Goal: Information Seeking & Learning: Check status

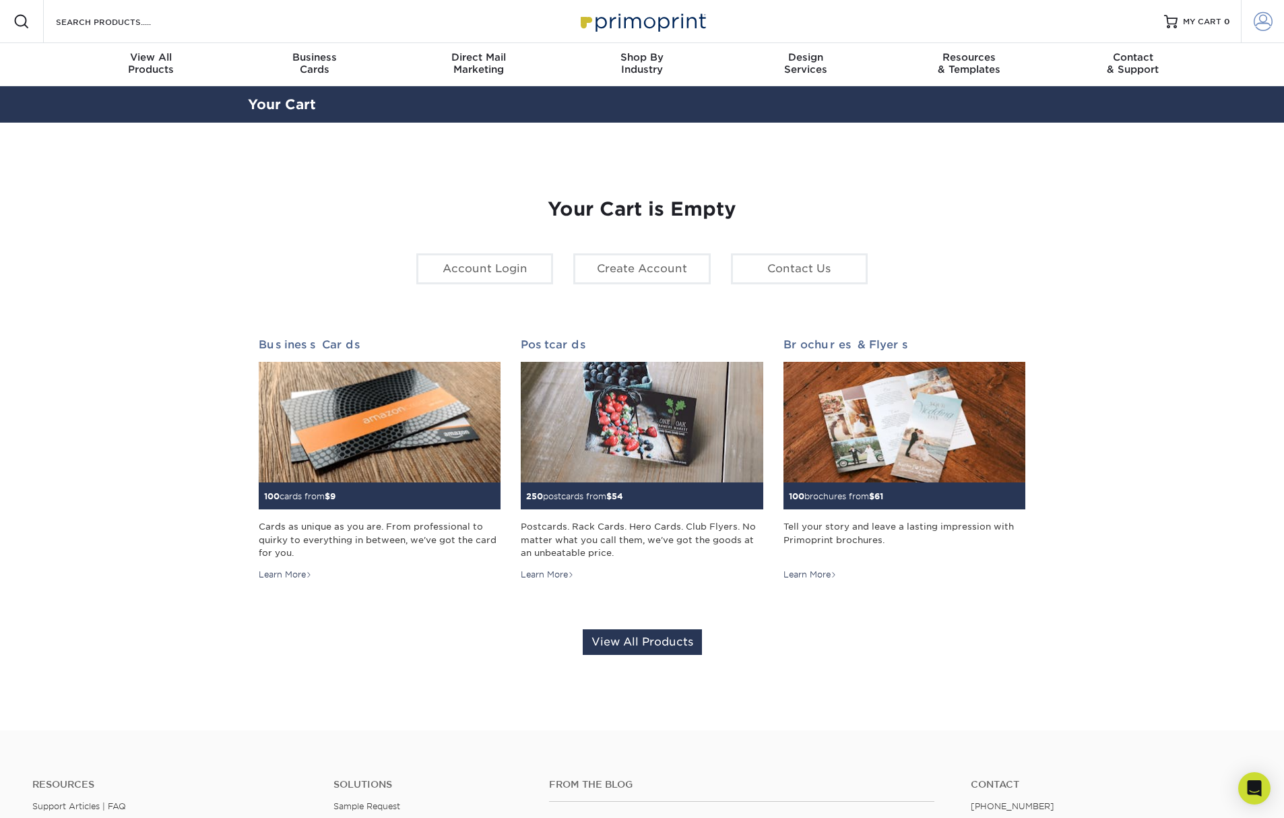
click at [1262, 22] on span at bounding box center [1262, 21] width 19 height 19
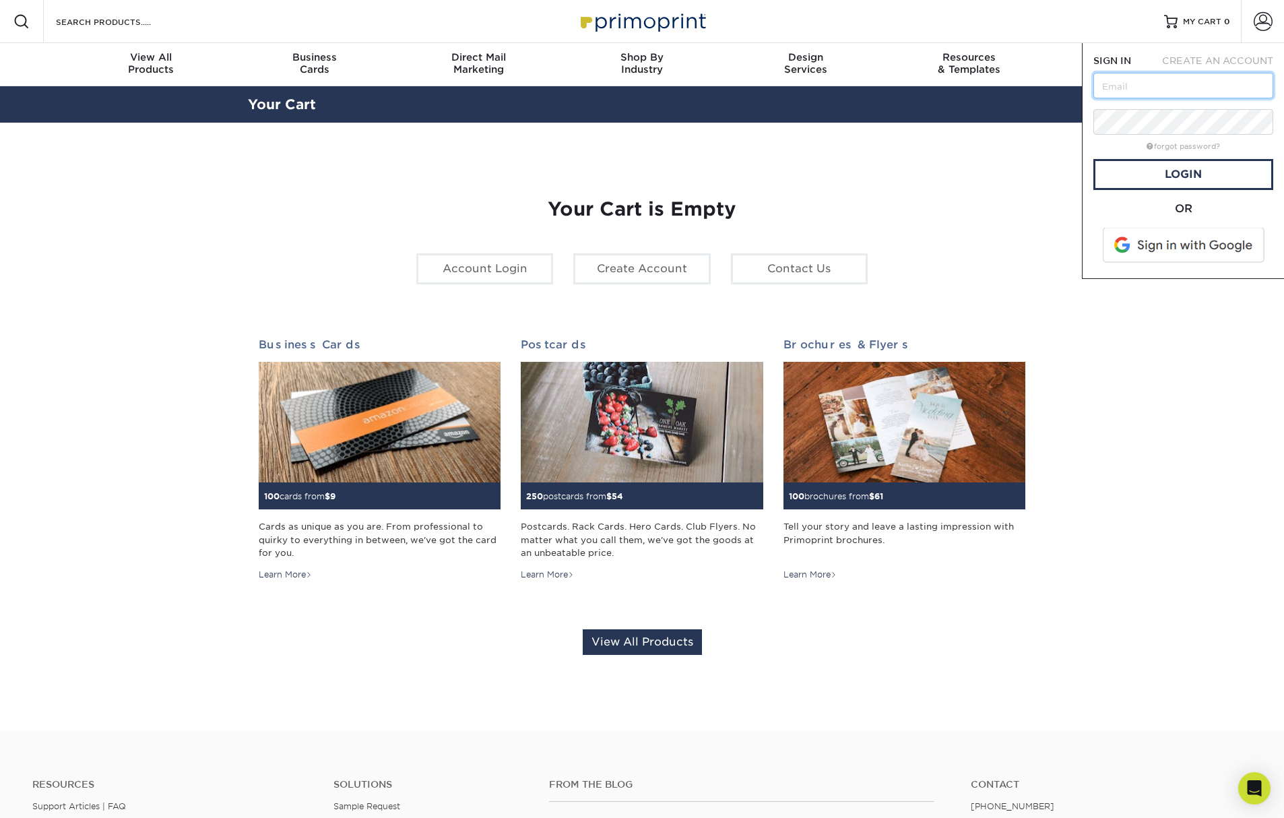
click at [1169, 82] on input "text" at bounding box center [1183, 86] width 180 height 26
type input "[EMAIL_ADDRESS][DOMAIN_NAME]"
click at [1200, 172] on link "Login" at bounding box center [1183, 174] width 180 height 31
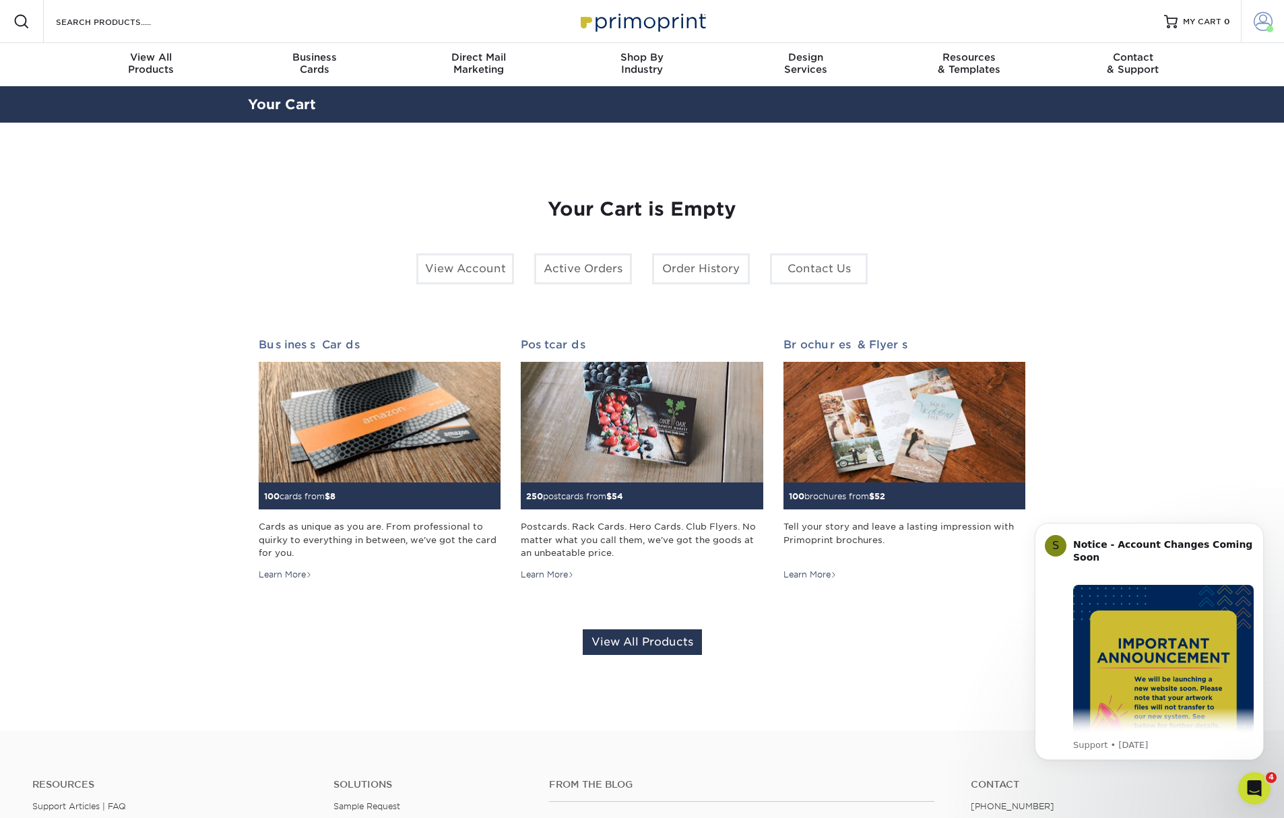
click at [1272, 20] on link "Account" at bounding box center [1262, 21] width 43 height 43
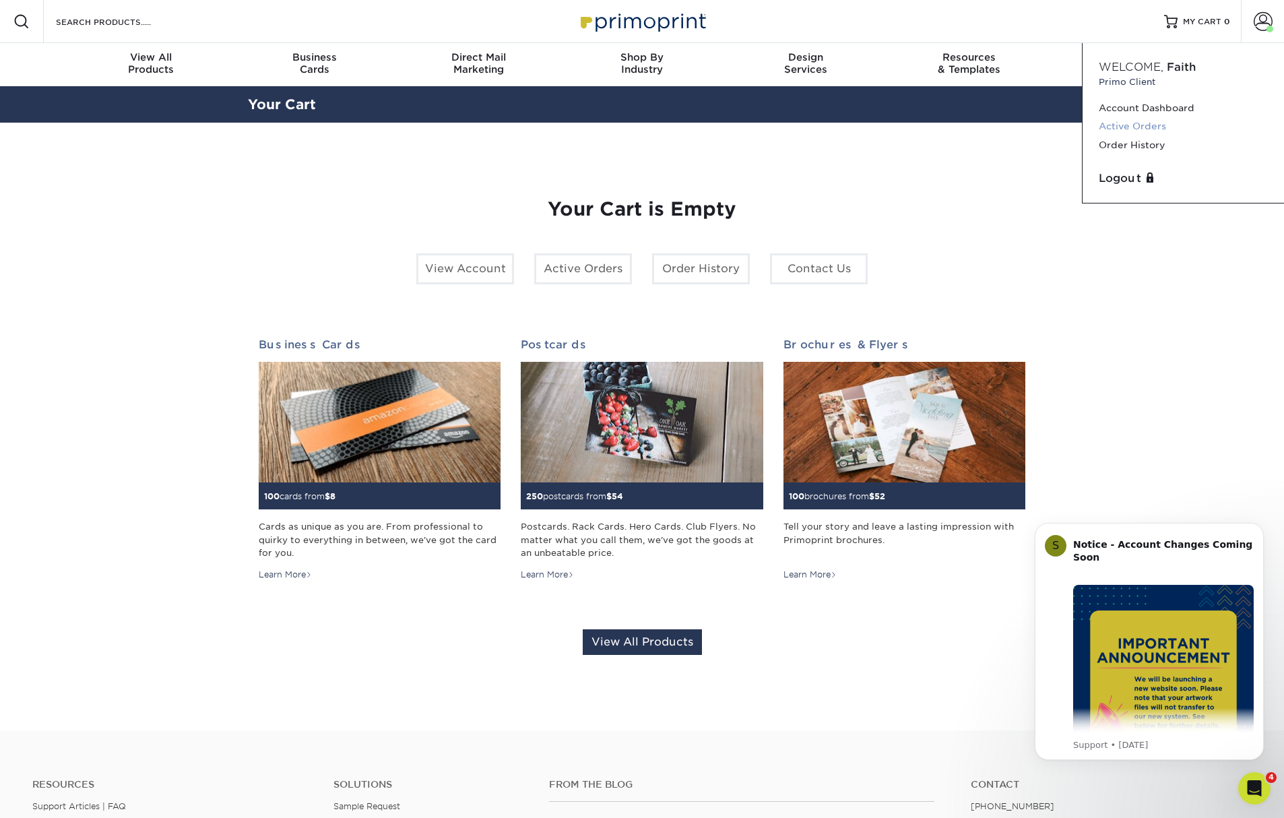
click at [1132, 125] on link "Active Orders" at bounding box center [1182, 126] width 169 height 18
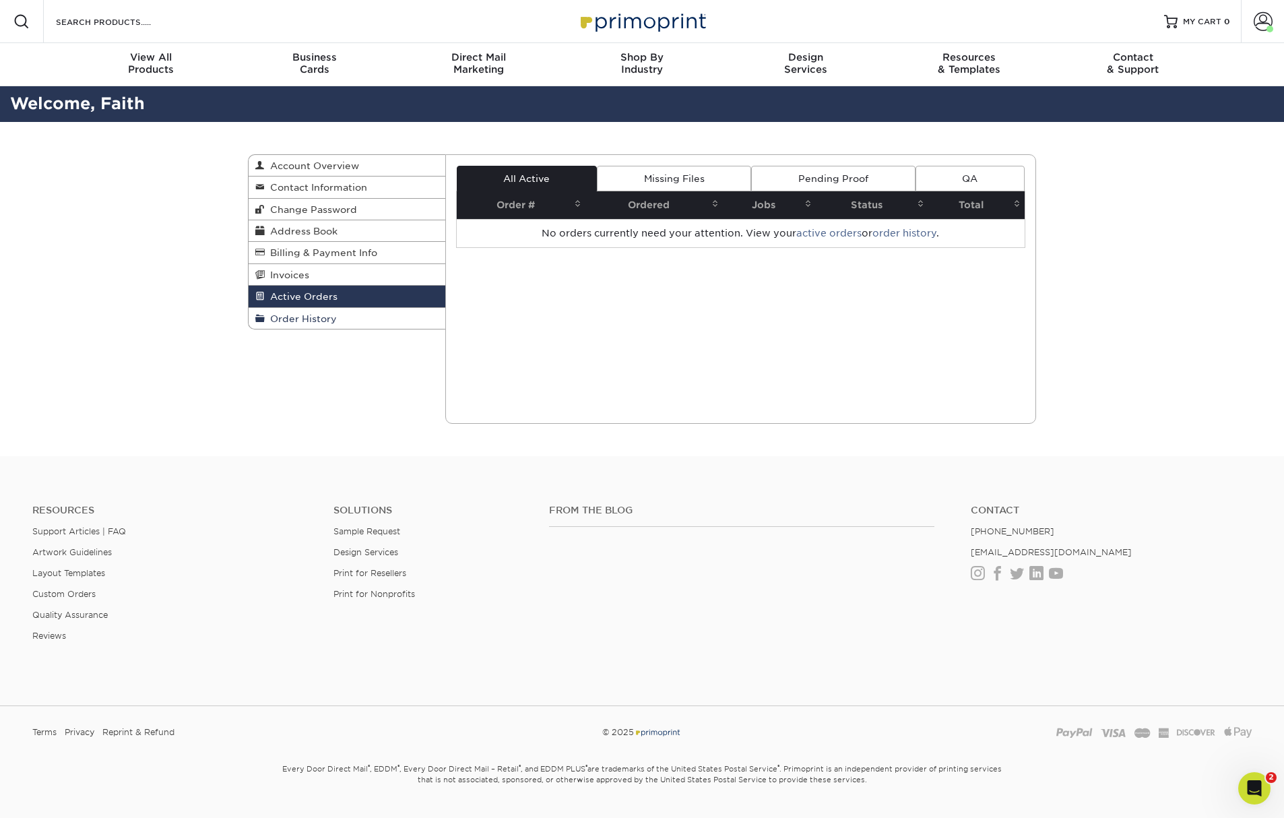
click at [304, 317] on span "Order History" at bounding box center [301, 318] width 72 height 11
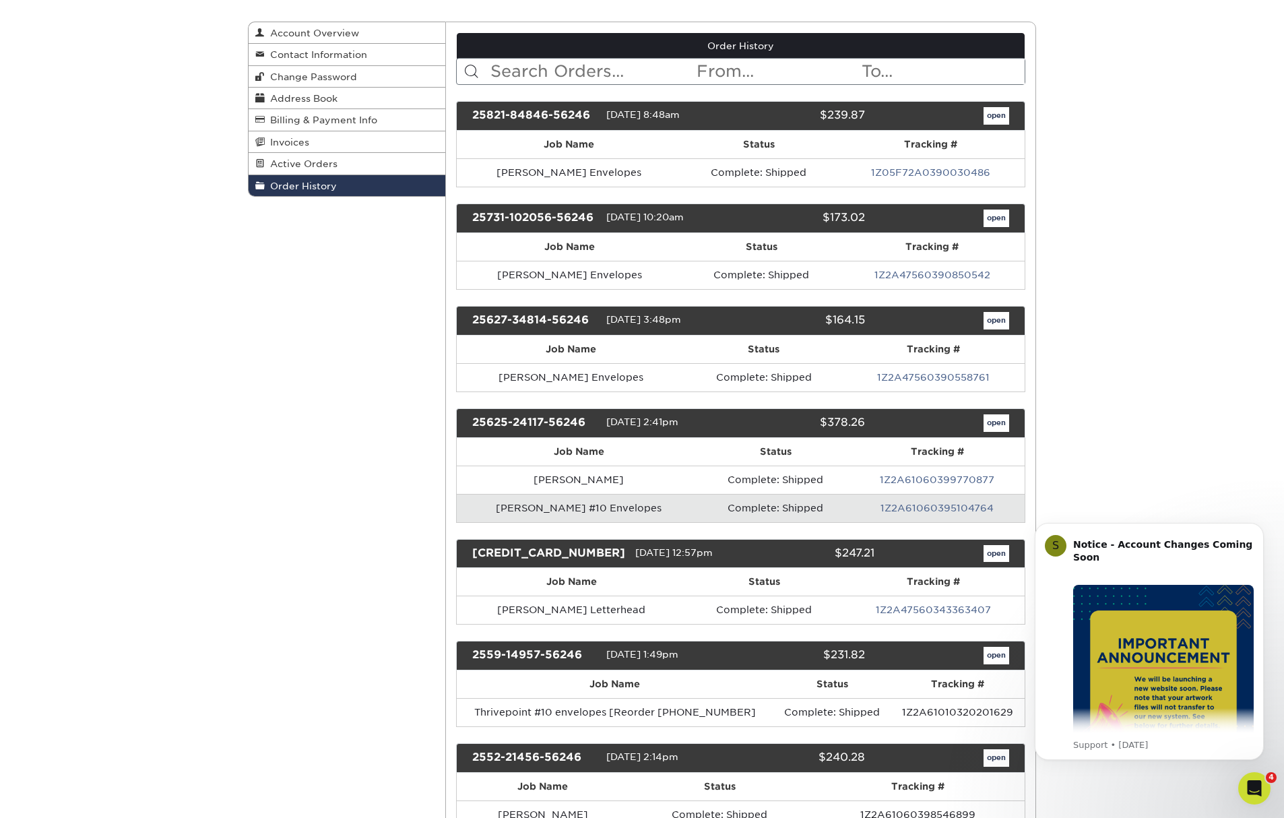
scroll to position [135, 0]
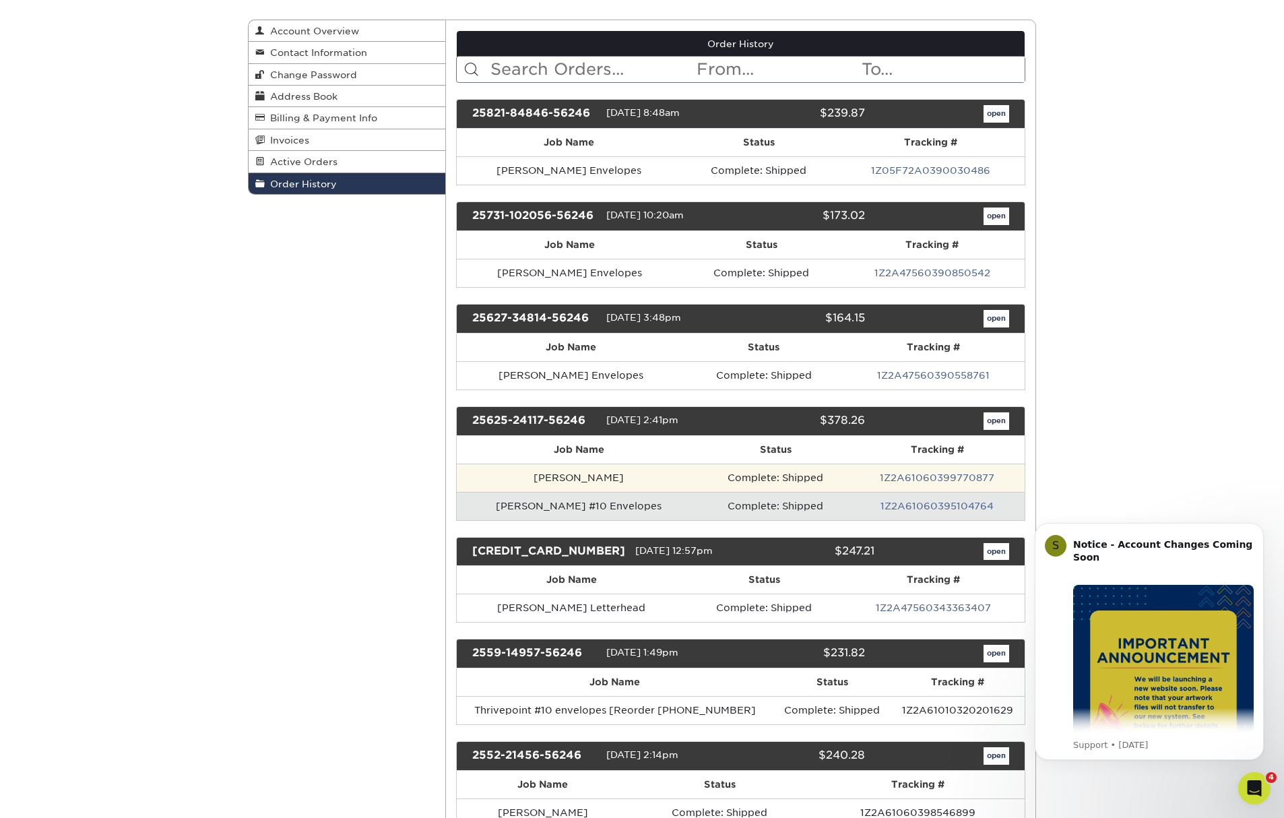
click at [701, 483] on td "Complete: Shipped" at bounding box center [775, 477] width 149 height 28
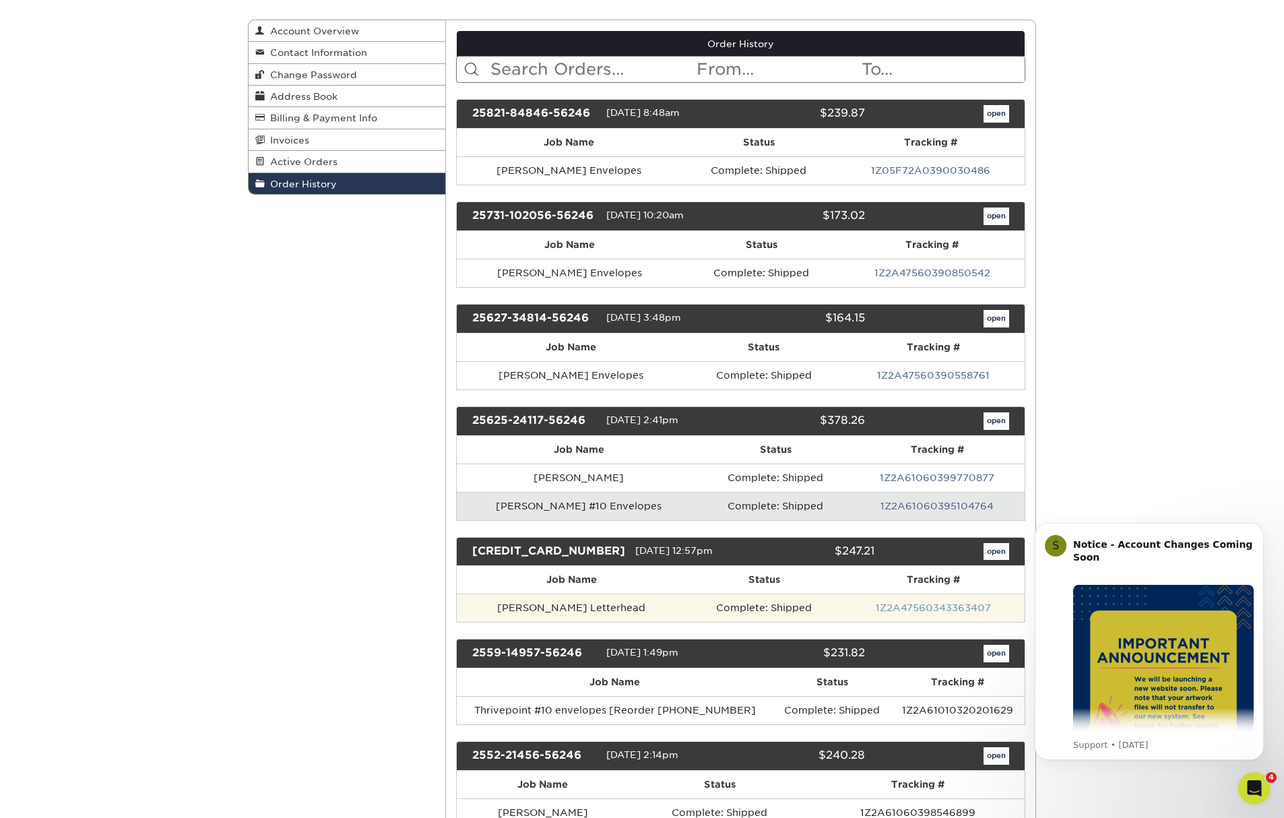
click at [929, 604] on link "1Z2A47560343363407" at bounding box center [933, 607] width 115 height 11
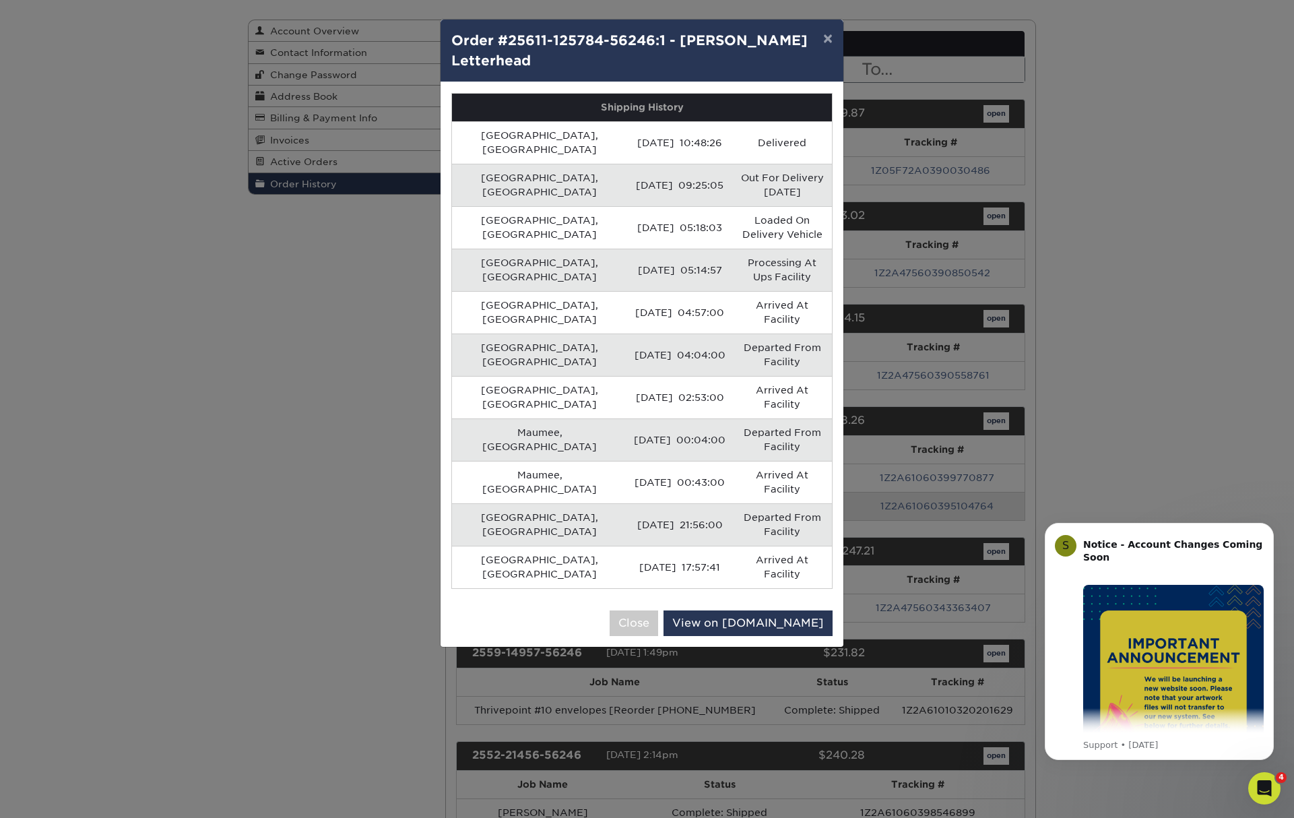
click at [1166, 258] on div "× Order #25611-125784-56246:1 - Kurt Hagemann Letterhead Shipping History Batav…" at bounding box center [647, 409] width 1294 height 818
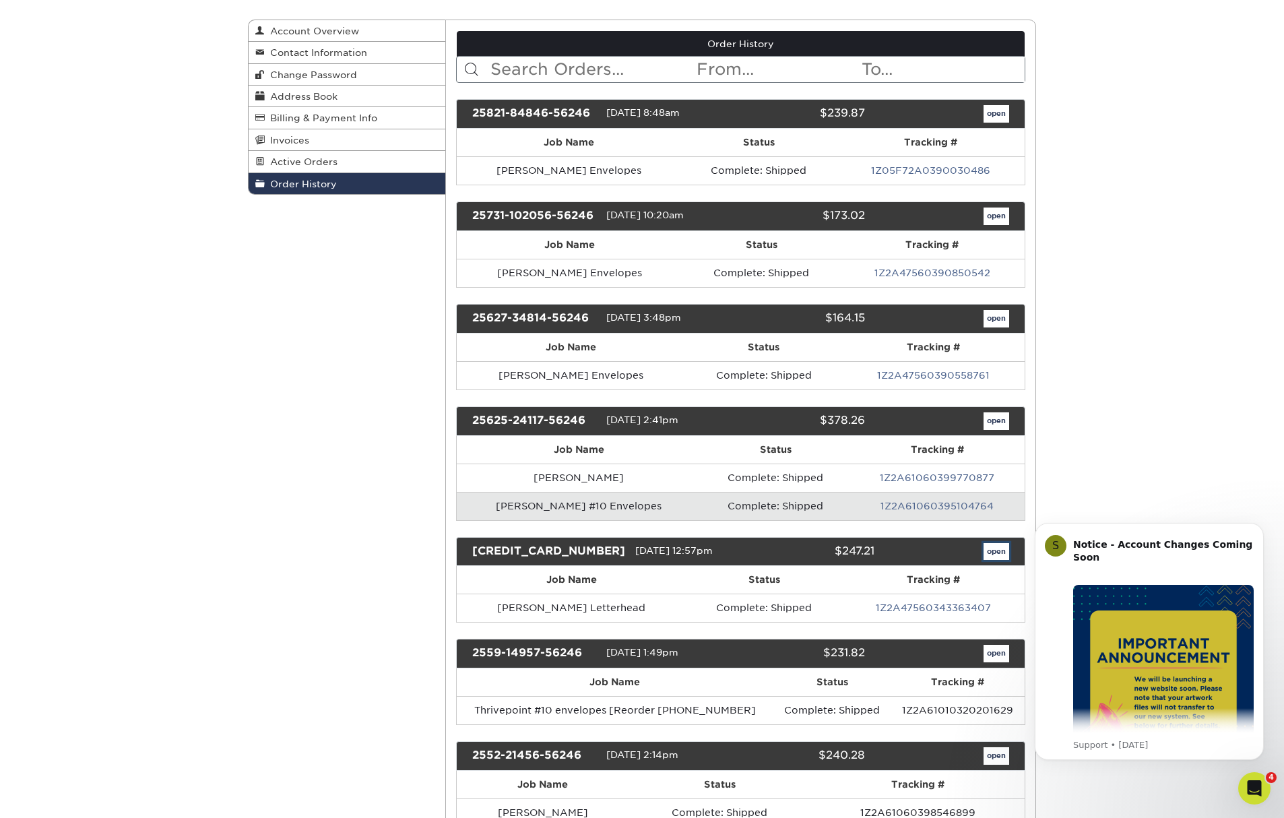
click at [989, 548] on link "open" at bounding box center [996, 552] width 26 height 18
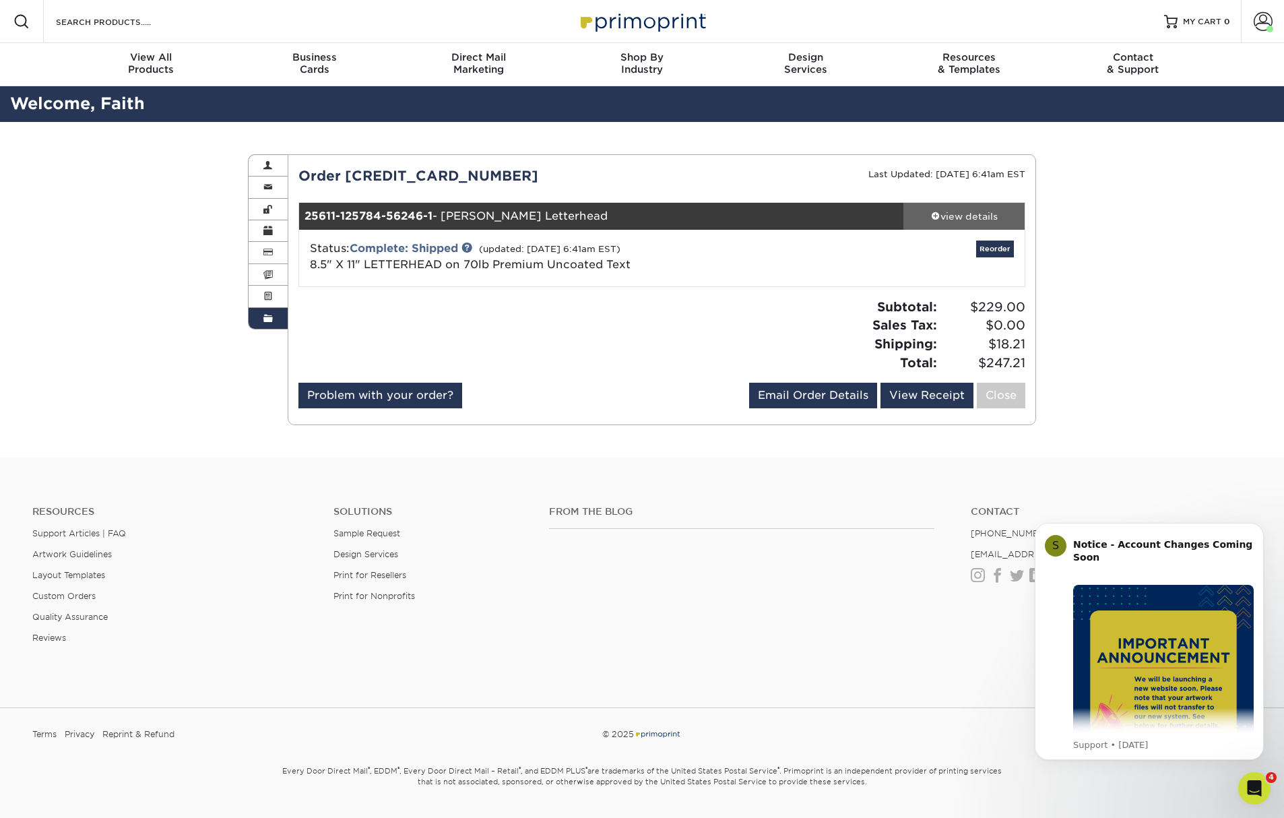
click at [980, 212] on div "view details" at bounding box center [963, 215] width 121 height 13
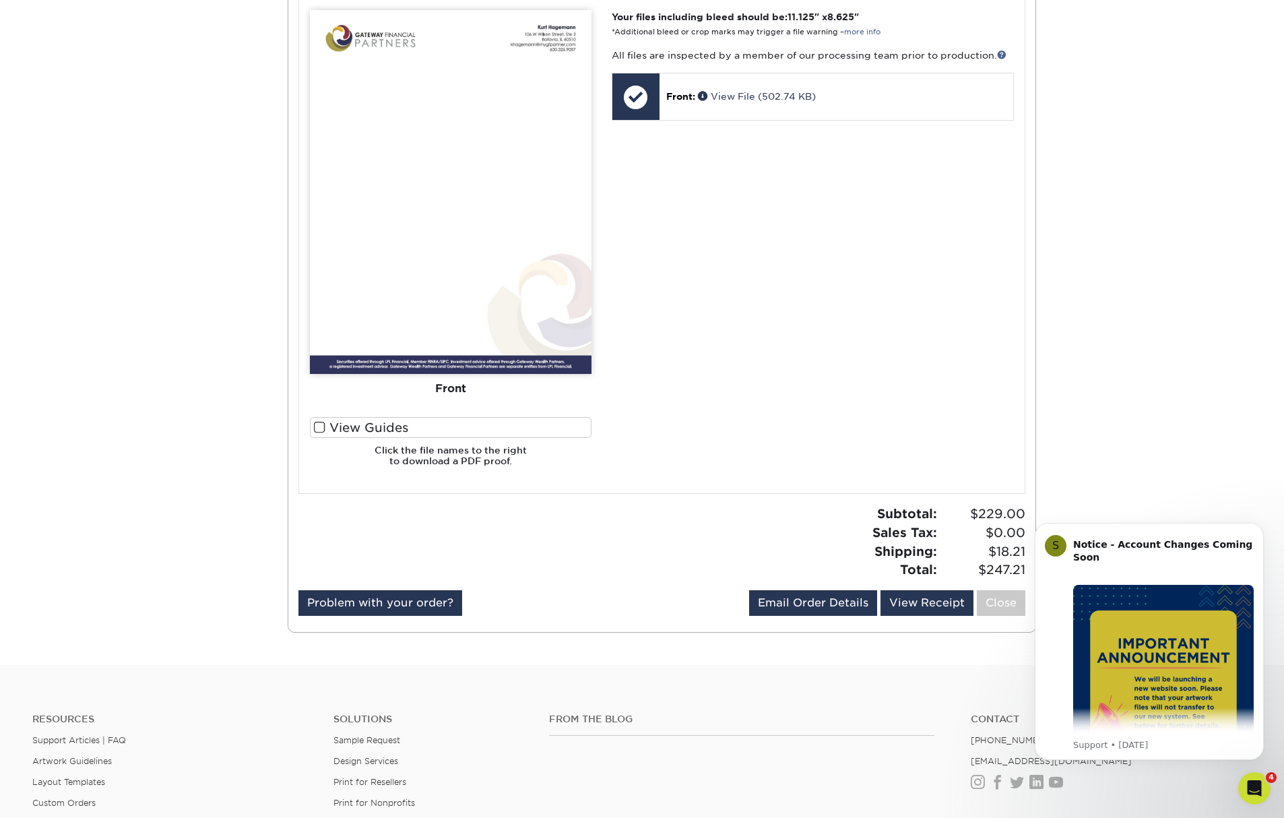
scroll to position [606, 0]
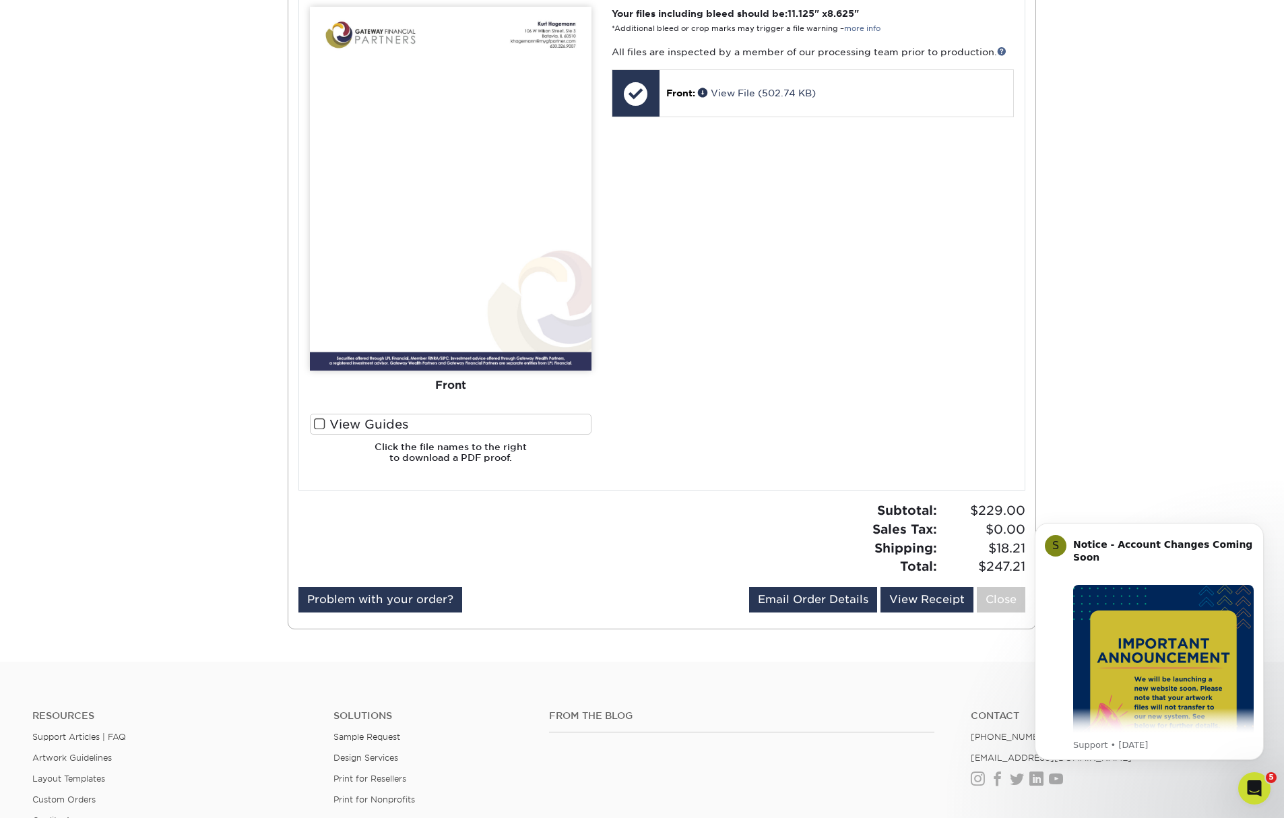
drag, startPoint x: 1024, startPoint y: 569, endPoint x: 1996, endPoint y: 1073, distance: 1094.6
click at [1014, 566] on html "S Notice - Account Changes Coming Soon ​ Past Order Files Will Not Transfer: Wh…" at bounding box center [1148, 658] width 269 height 305
click at [982, 567] on span "$247.21" at bounding box center [983, 566] width 84 height 19
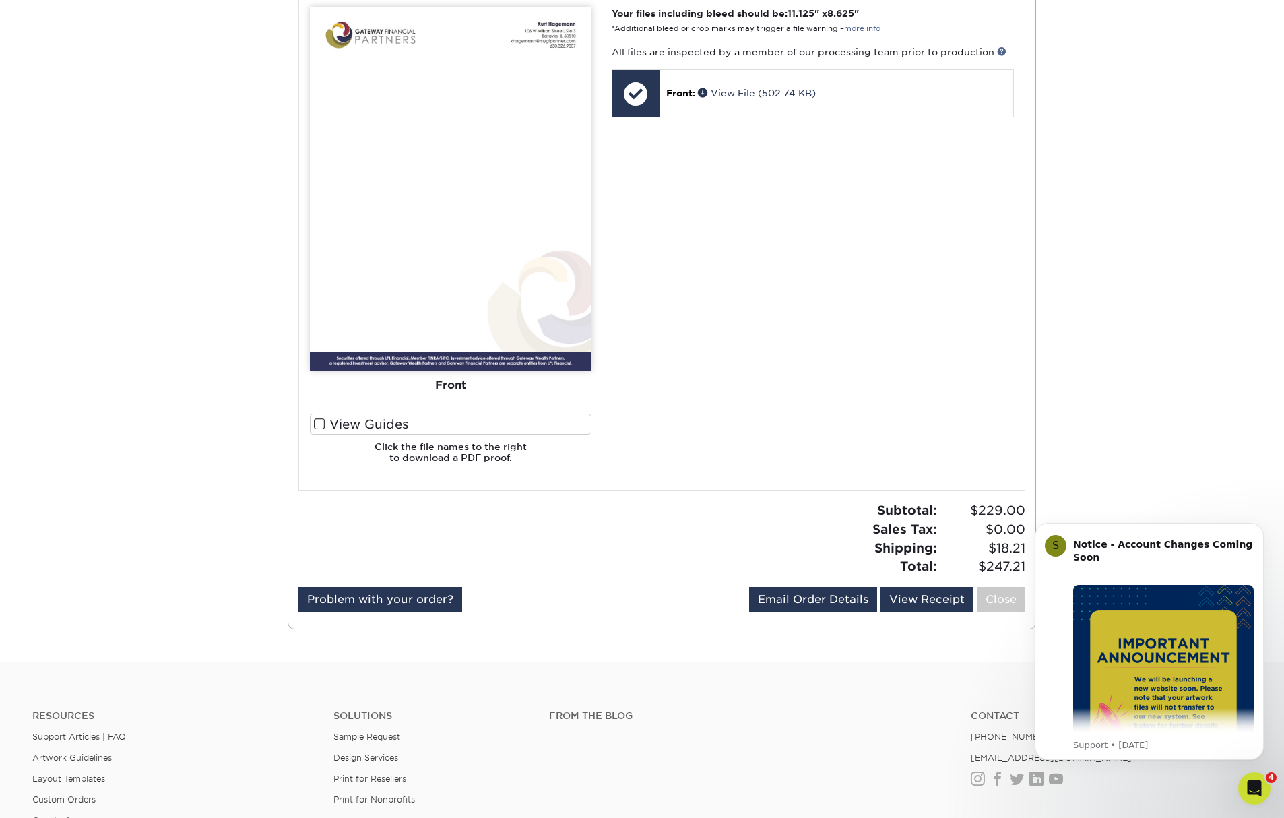
click at [976, 510] on span "$229.00" at bounding box center [983, 510] width 84 height 19
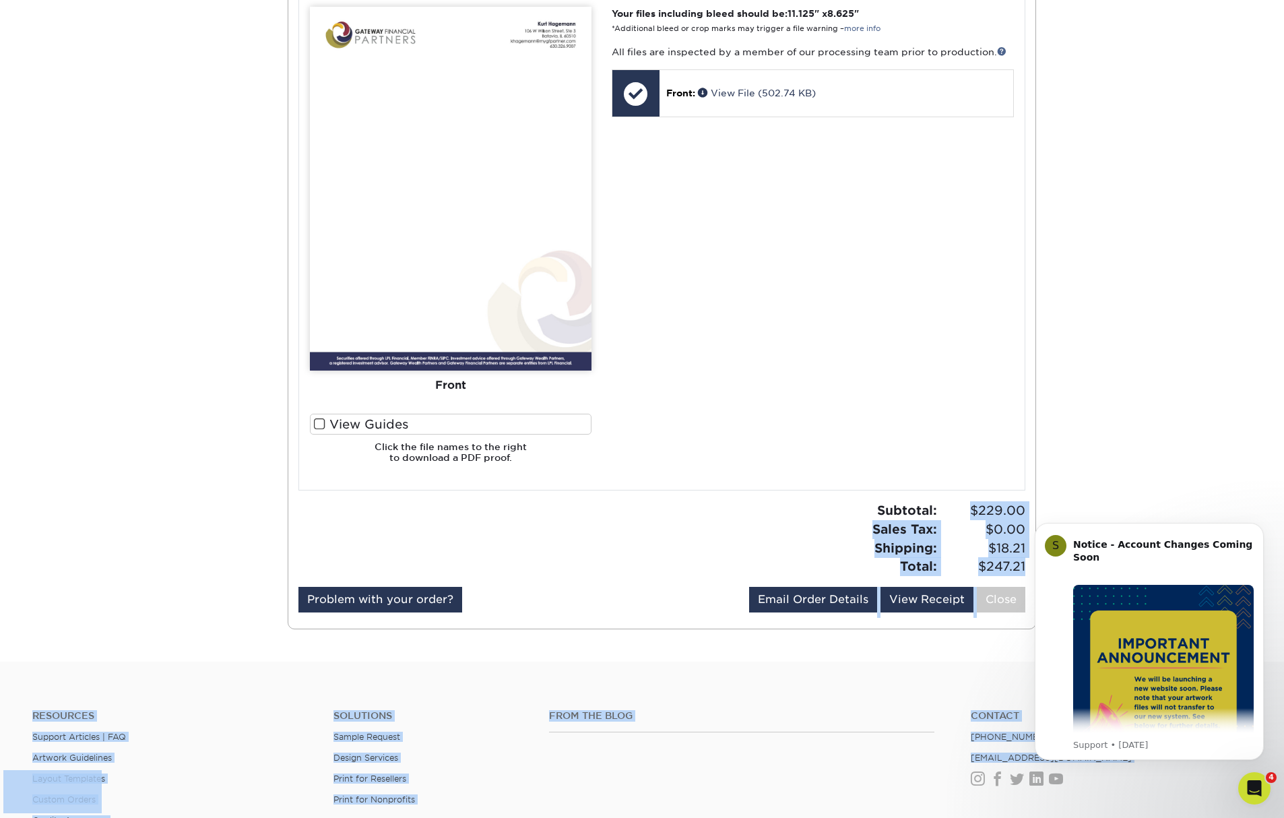
copy span "$229.0"
drag, startPoint x: 1982, startPoint y: 1016, endPoint x: 1018, endPoint y: 562, distance: 1065.9
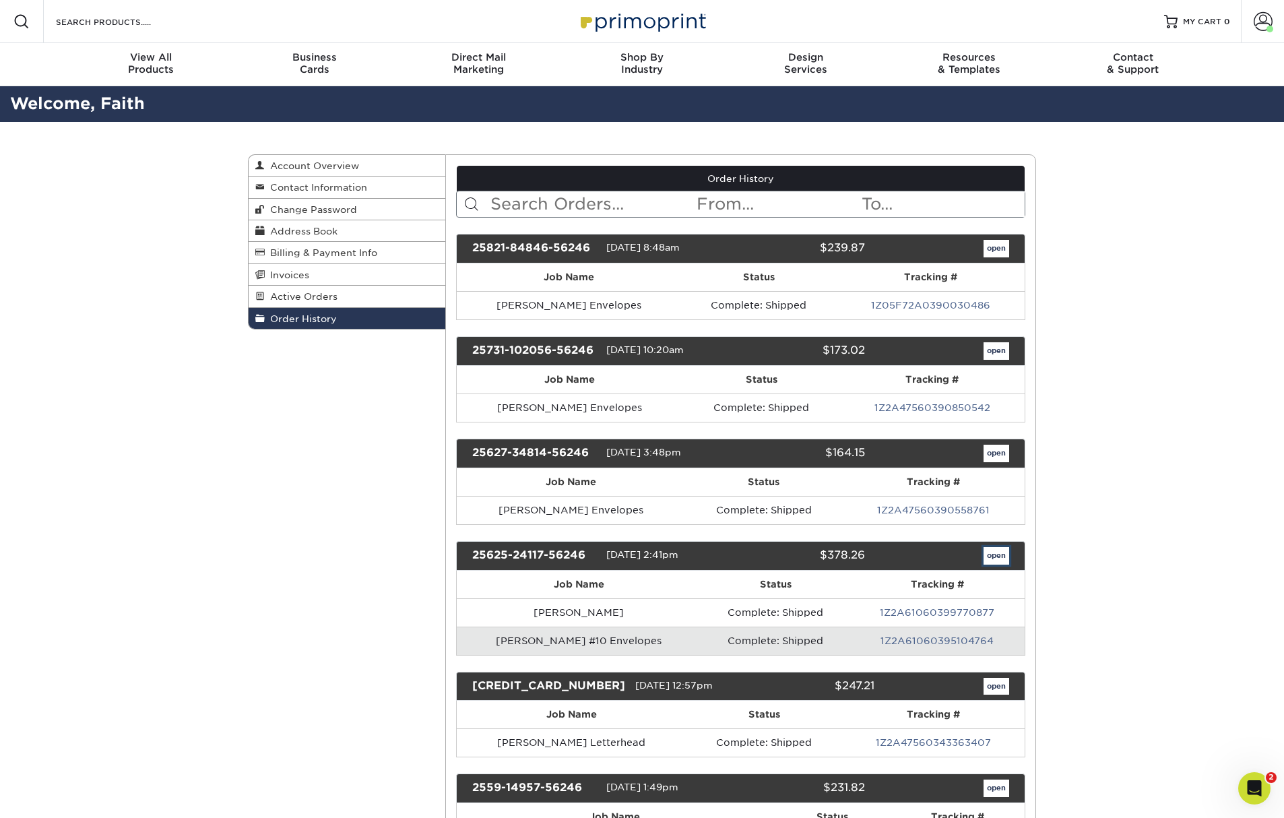
click at [990, 558] on link "open" at bounding box center [996, 556] width 26 height 18
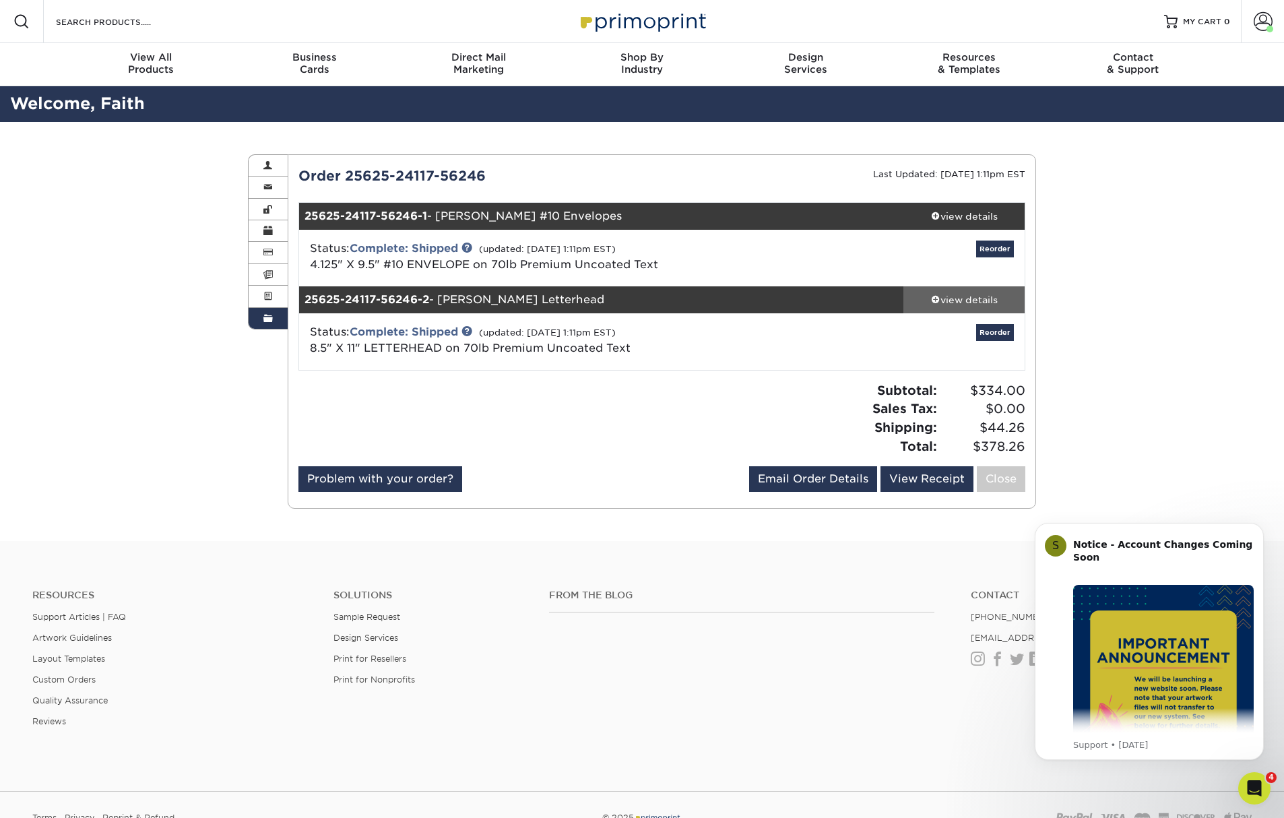
click at [973, 298] on div "view details" at bounding box center [963, 299] width 121 height 13
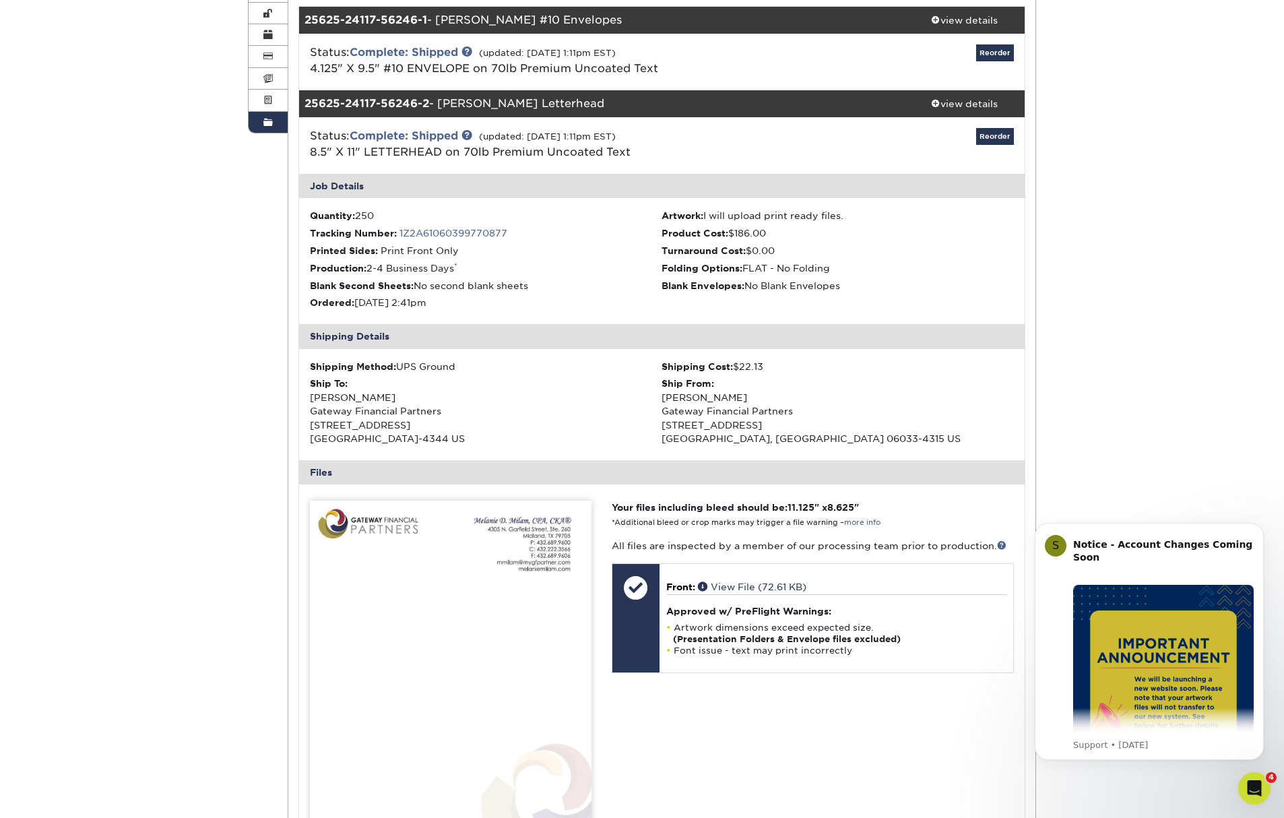
scroll to position [187, 0]
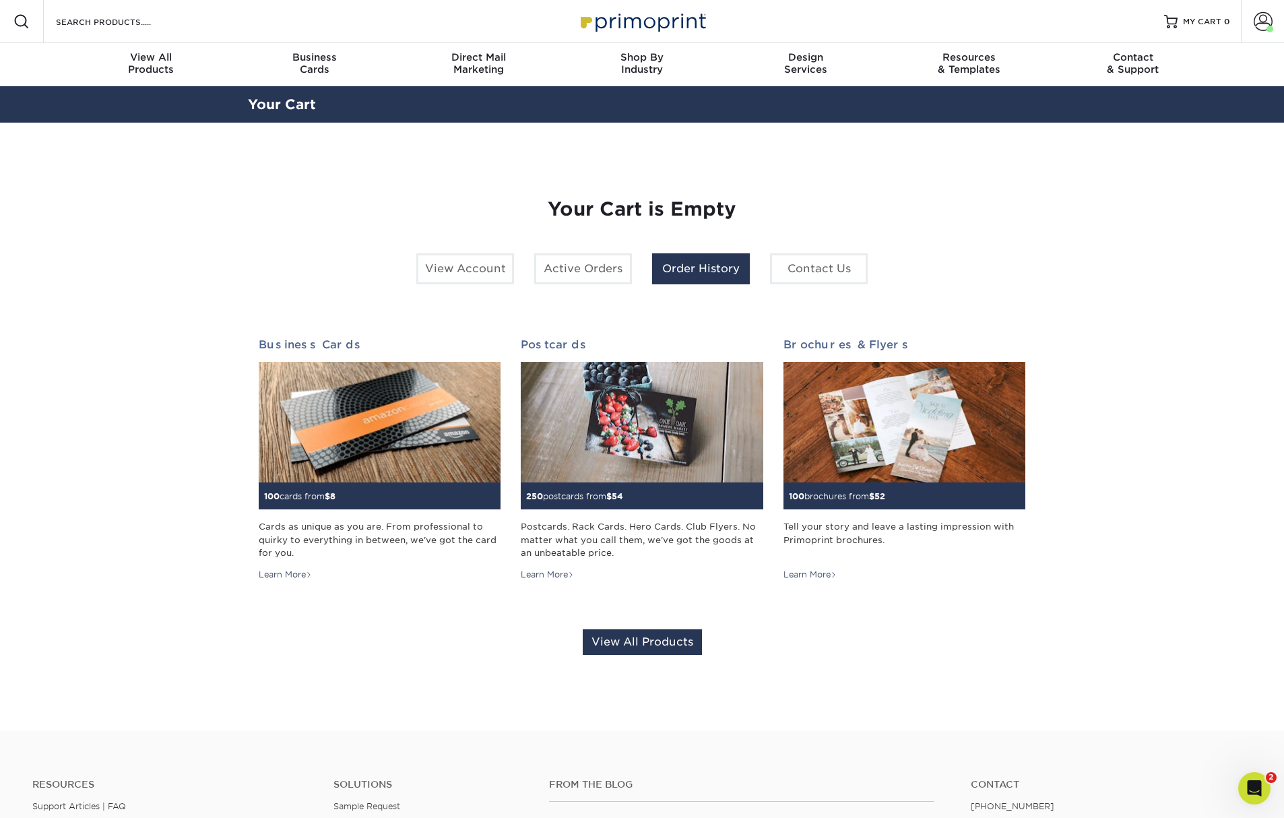
click at [686, 266] on link "Order History" at bounding box center [701, 268] width 98 height 31
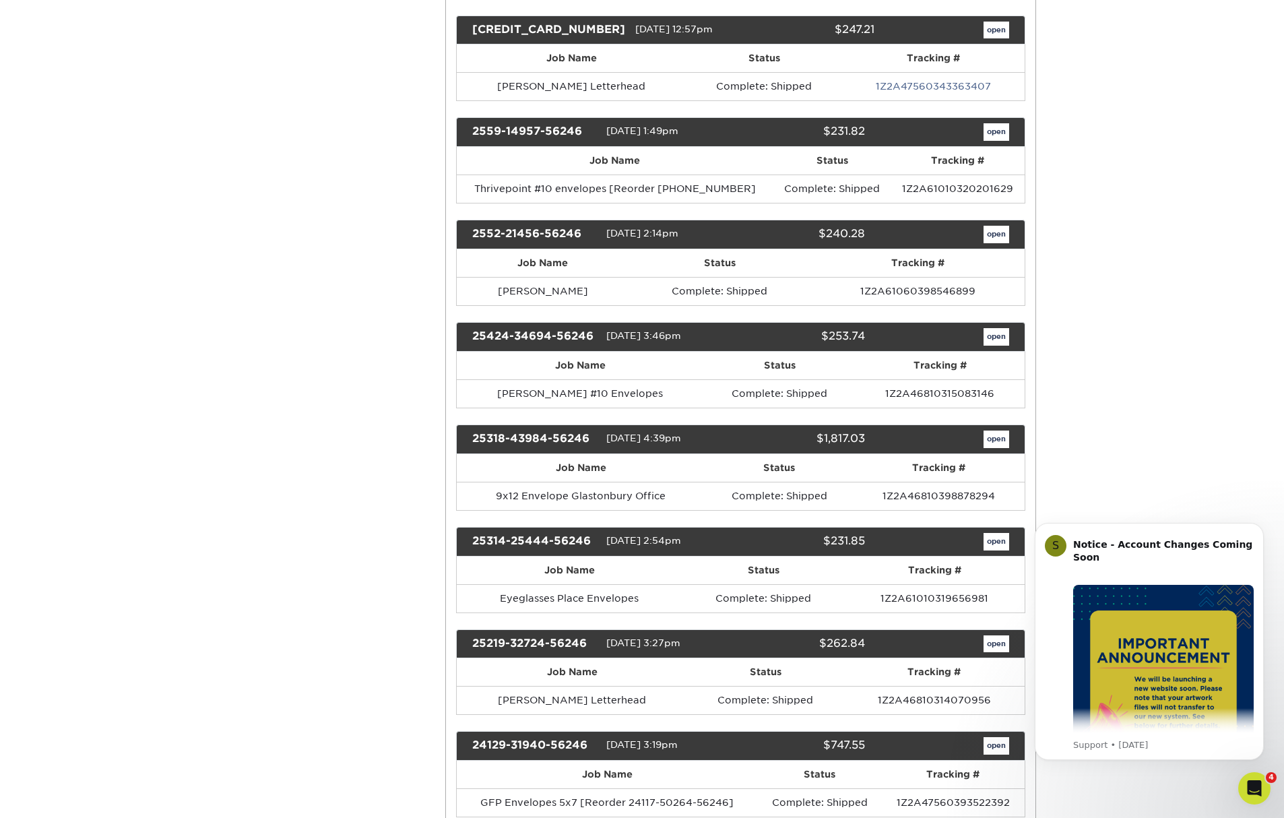
scroll to position [673, 0]
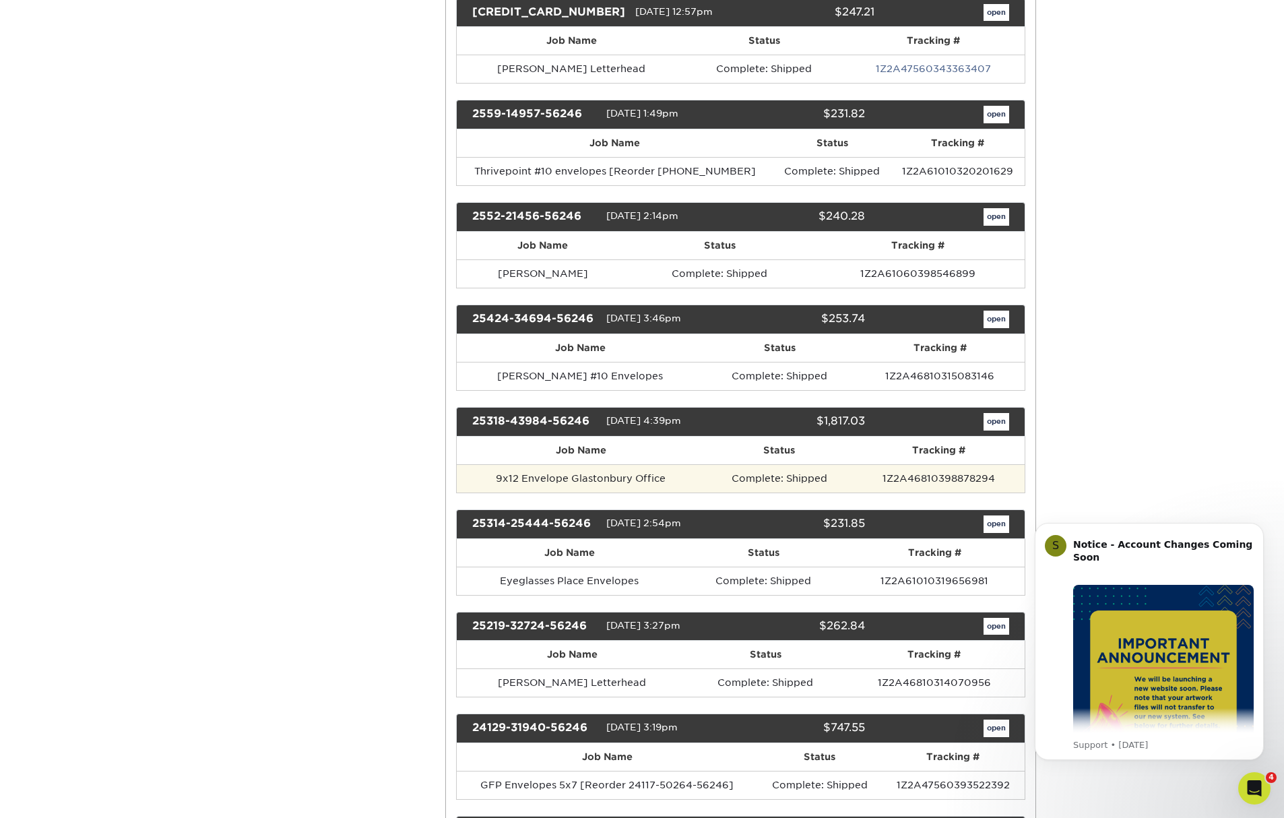
click at [669, 477] on td "9x12 Envelope Glastonbury Office" at bounding box center [581, 478] width 249 height 28
click at [993, 422] on link "open" at bounding box center [996, 422] width 26 height 18
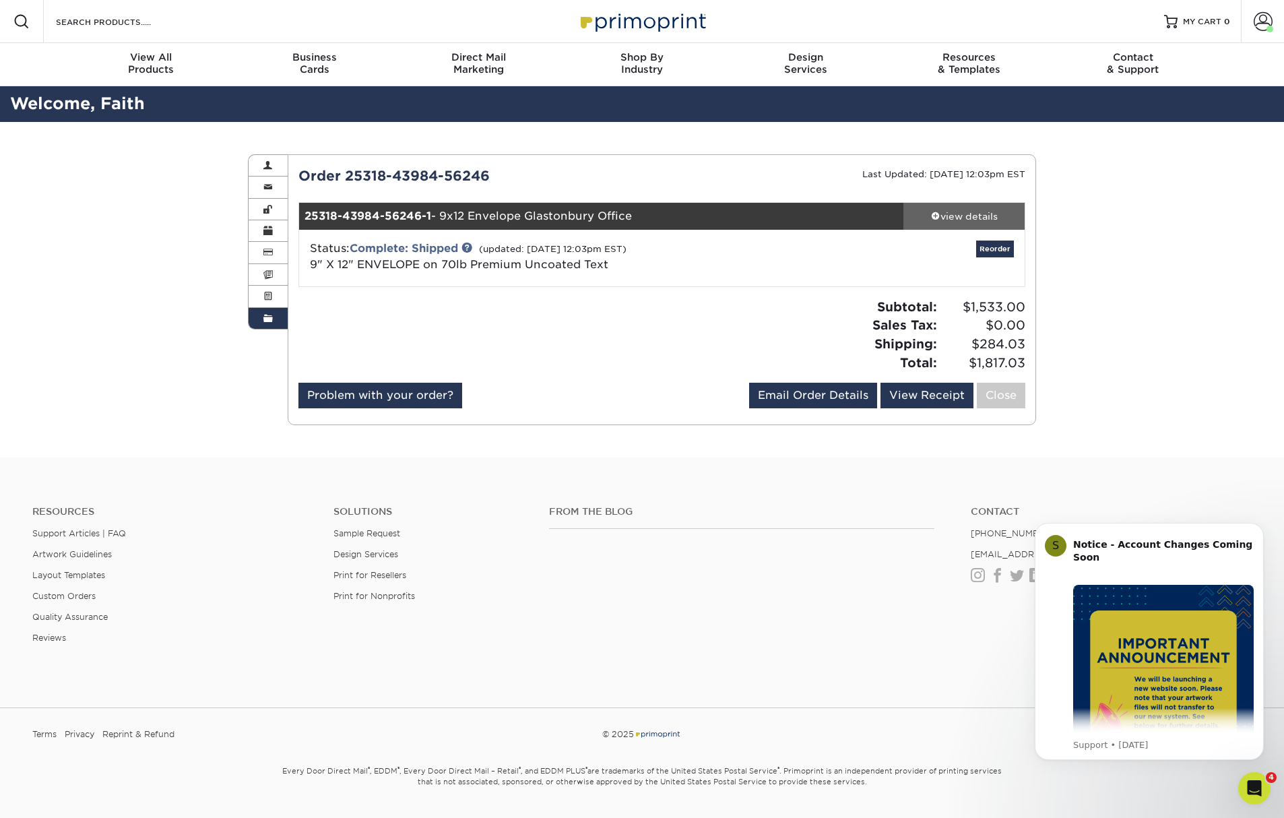
click at [962, 209] on div "view details" at bounding box center [963, 215] width 121 height 13
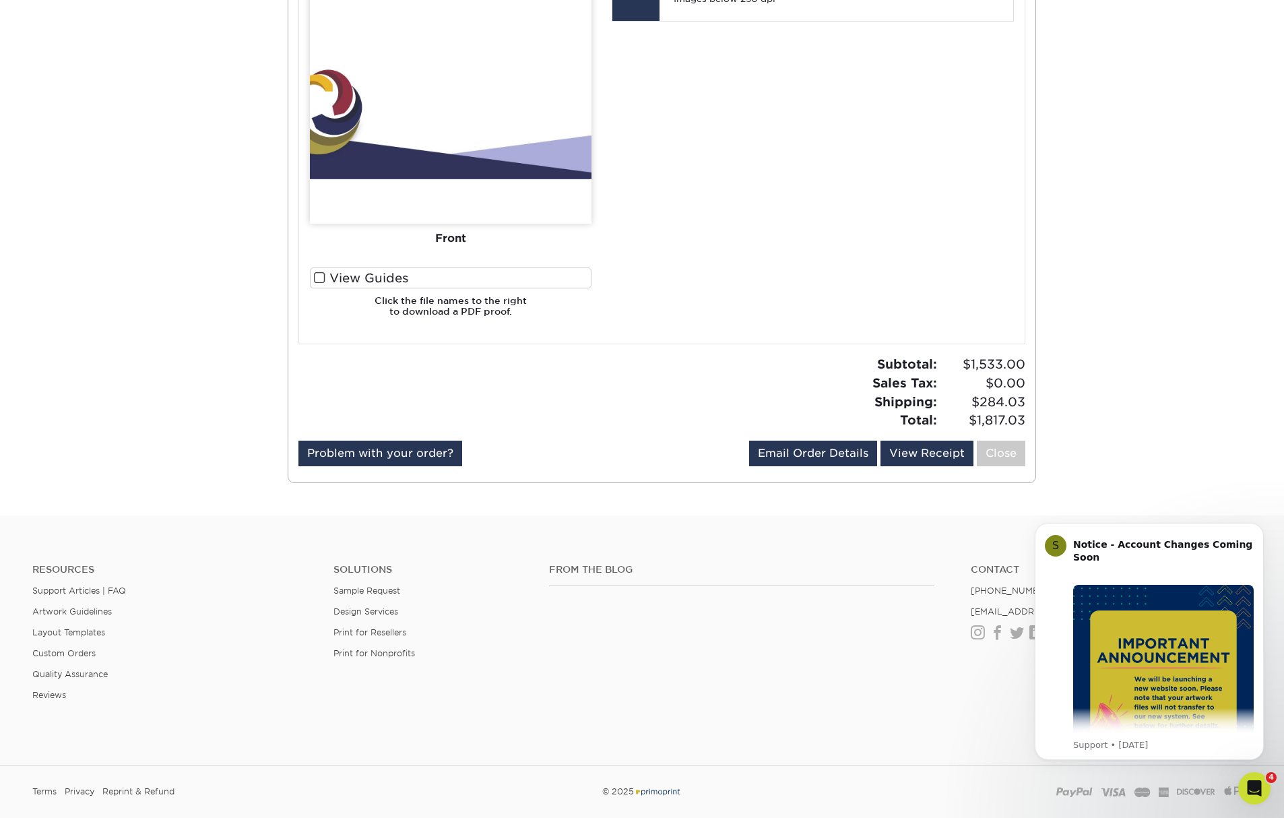
scroll to position [808, 0]
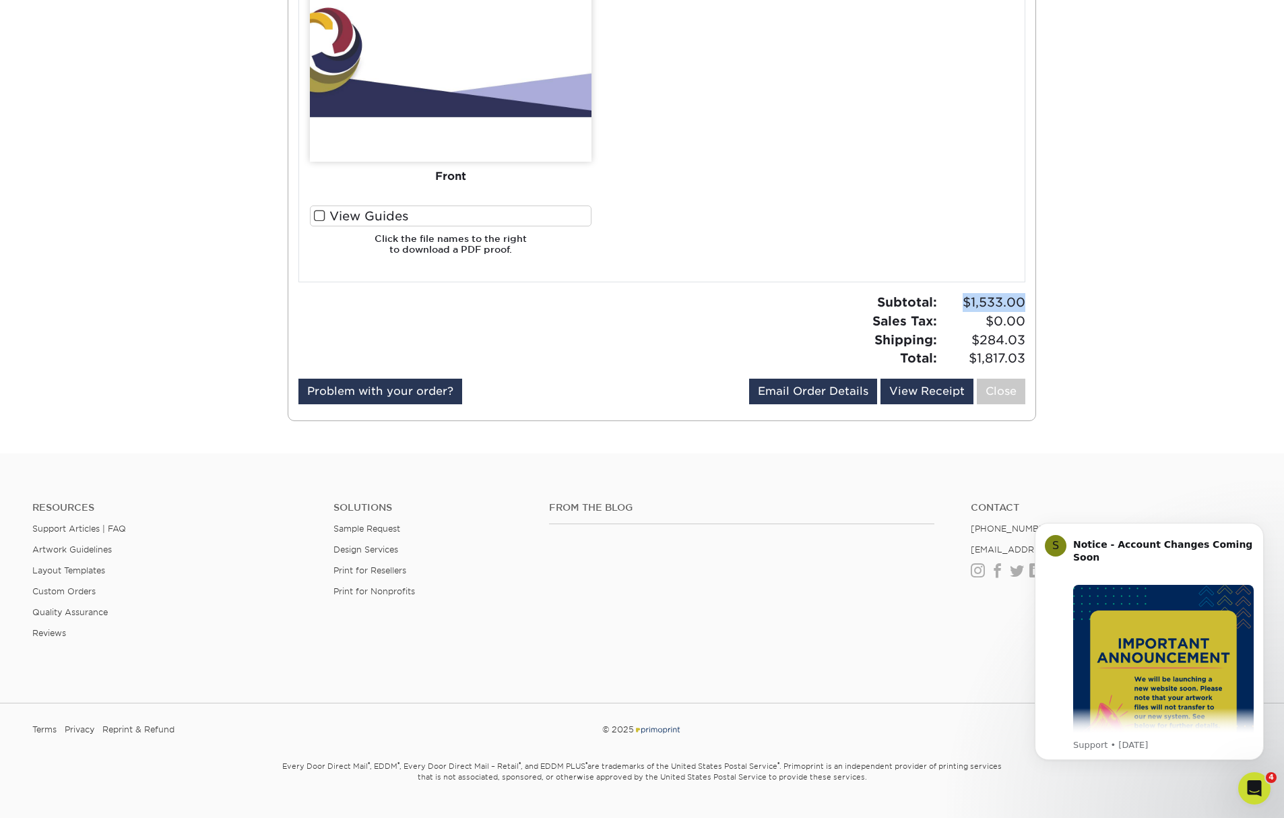
drag, startPoint x: 961, startPoint y: 299, endPoint x: 1021, endPoint y: 301, distance: 60.0
click at [1021, 301] on span "$1,533.00" at bounding box center [983, 302] width 84 height 19
copy span "$1,533.00"
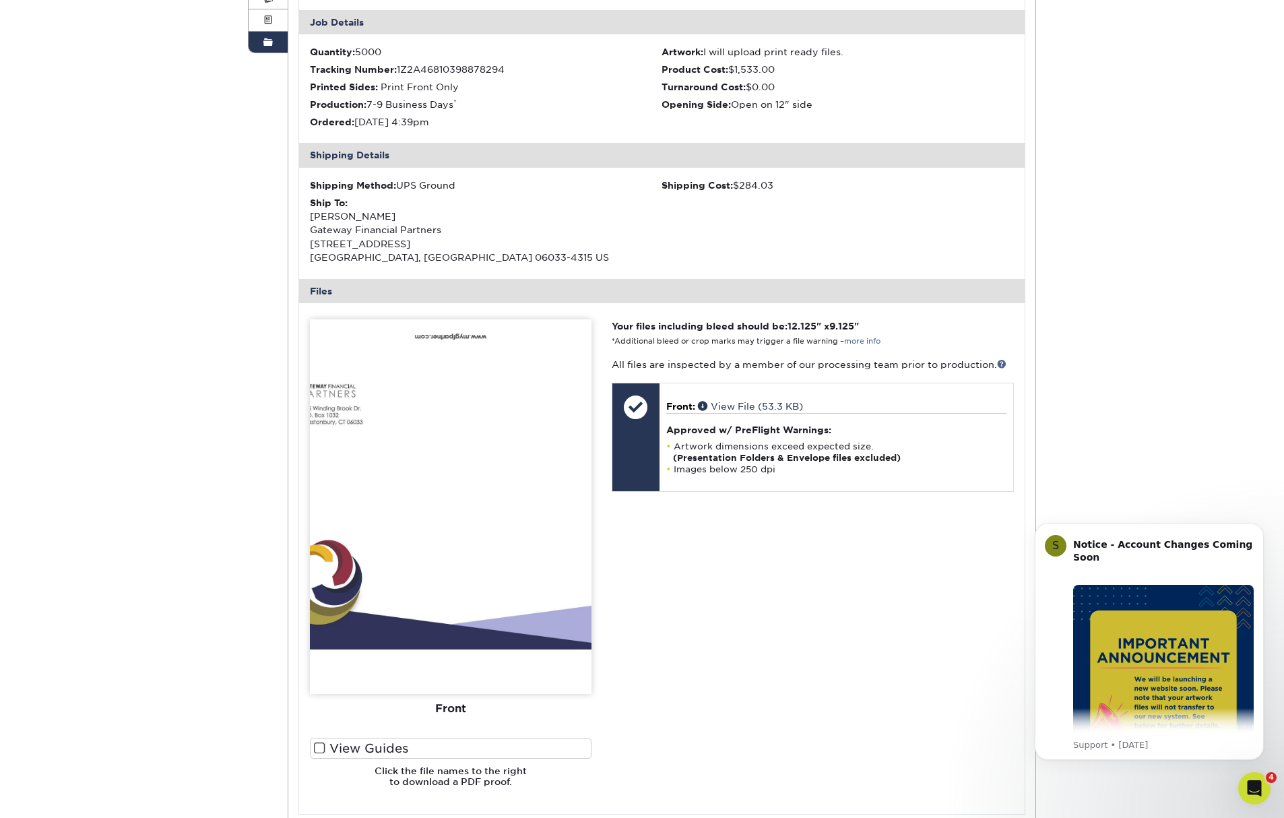
scroll to position [269, 0]
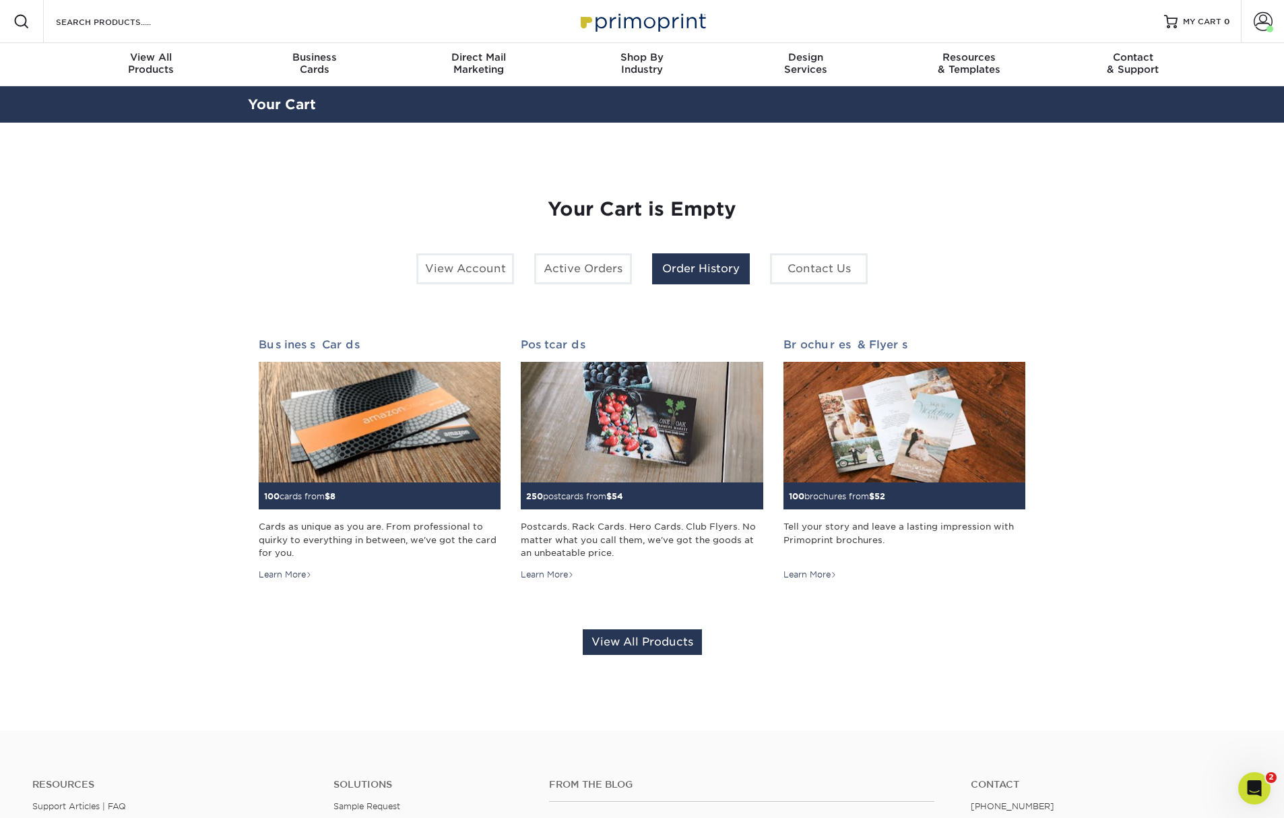
click at [718, 274] on link "Order History" at bounding box center [701, 268] width 98 height 31
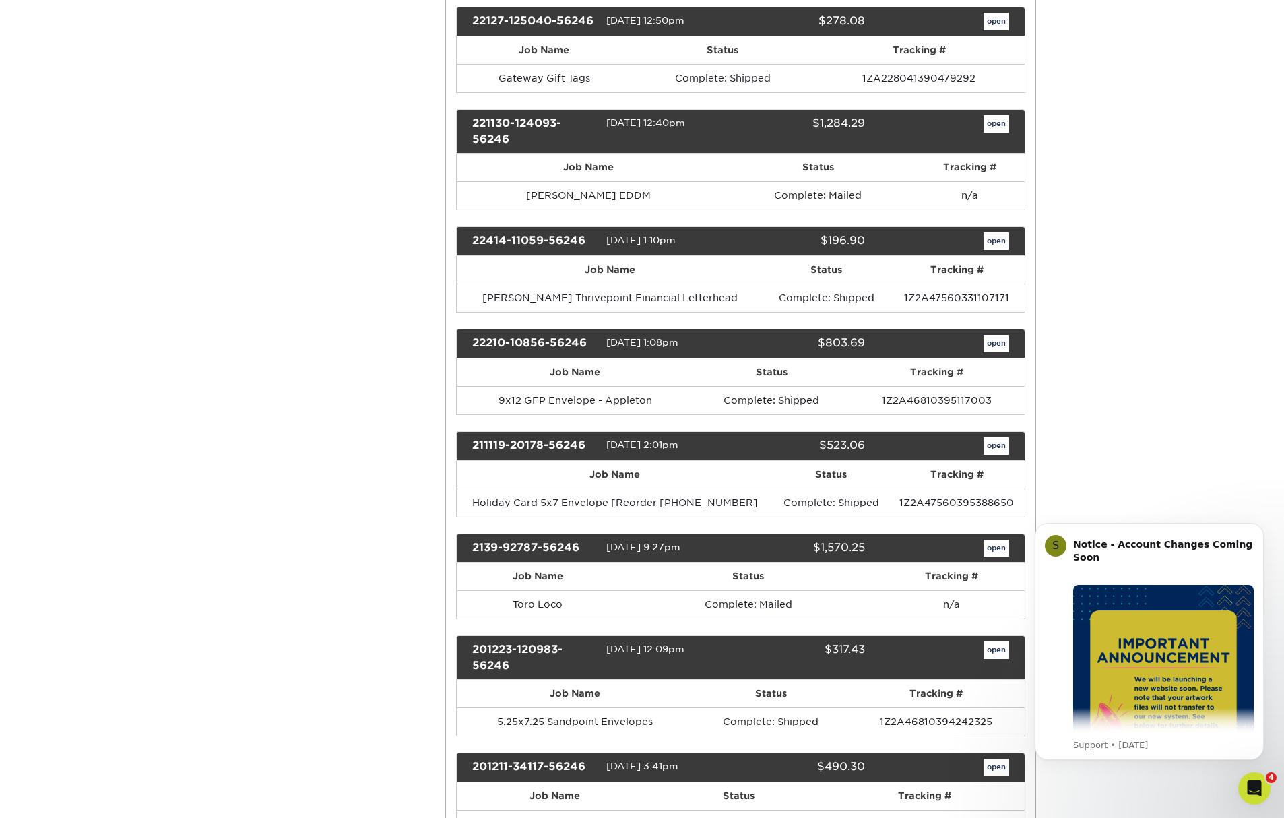
scroll to position [3031, 0]
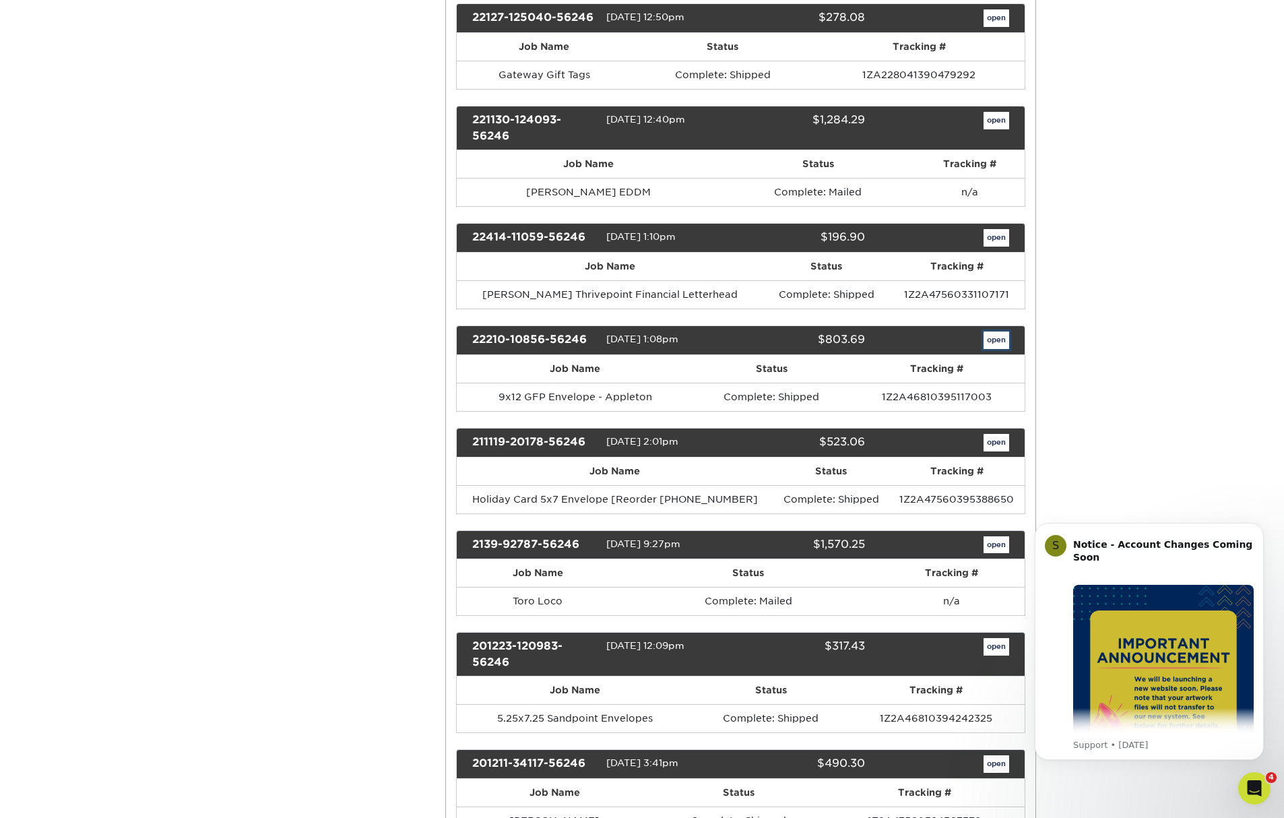
click at [1001, 349] on link "open" at bounding box center [996, 340] width 26 height 18
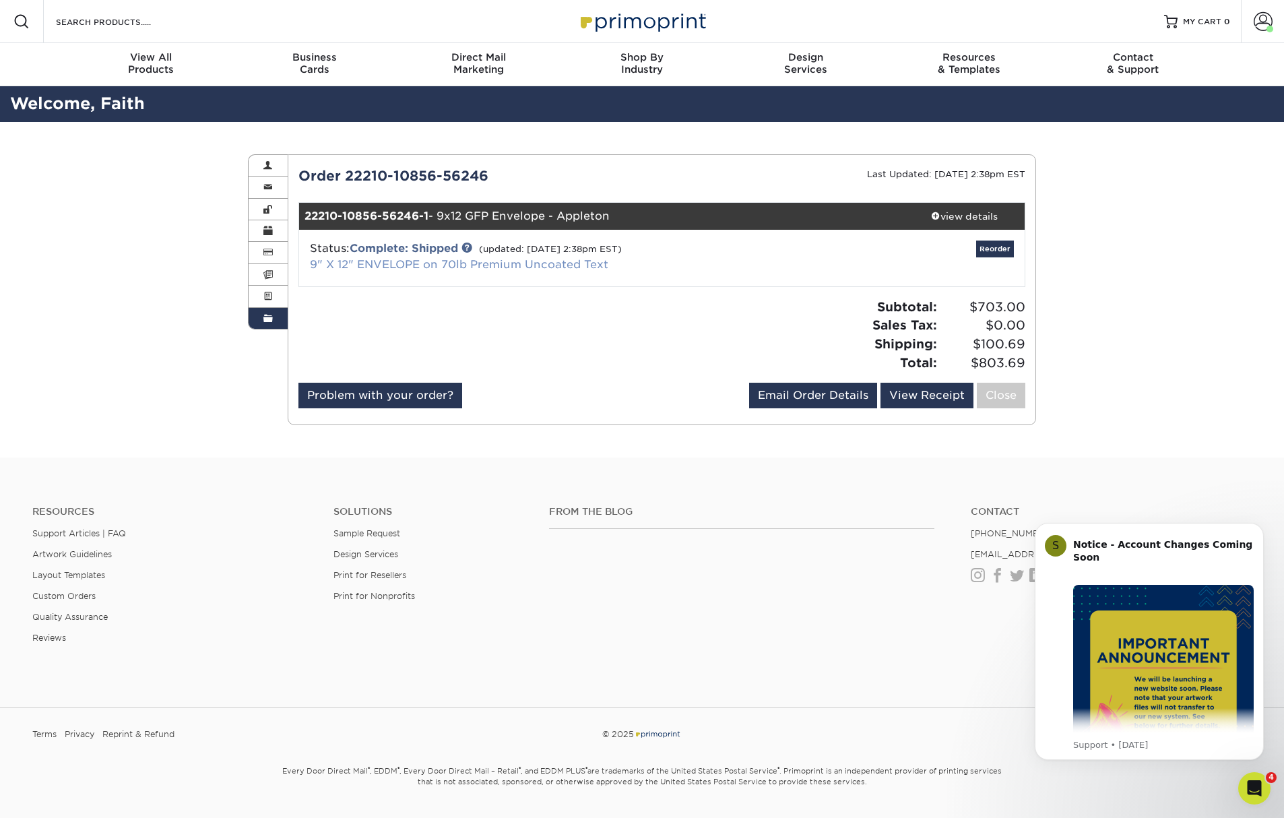
click at [606, 265] on link "9" X 12" ENVELOPE on 70lb Premium Uncoated Text" at bounding box center [459, 264] width 298 height 13
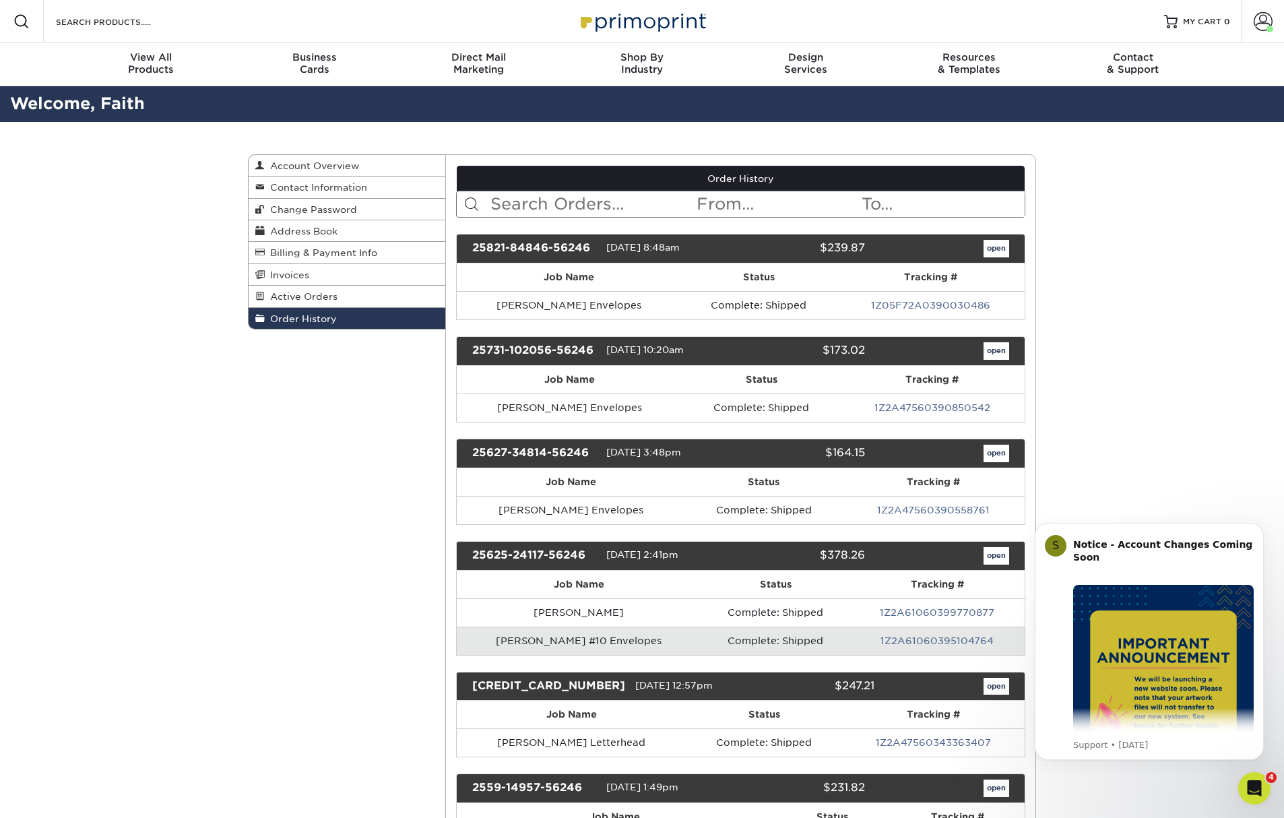
click at [515, 202] on input "text" at bounding box center [592, 204] width 207 height 26
type input "appleton"
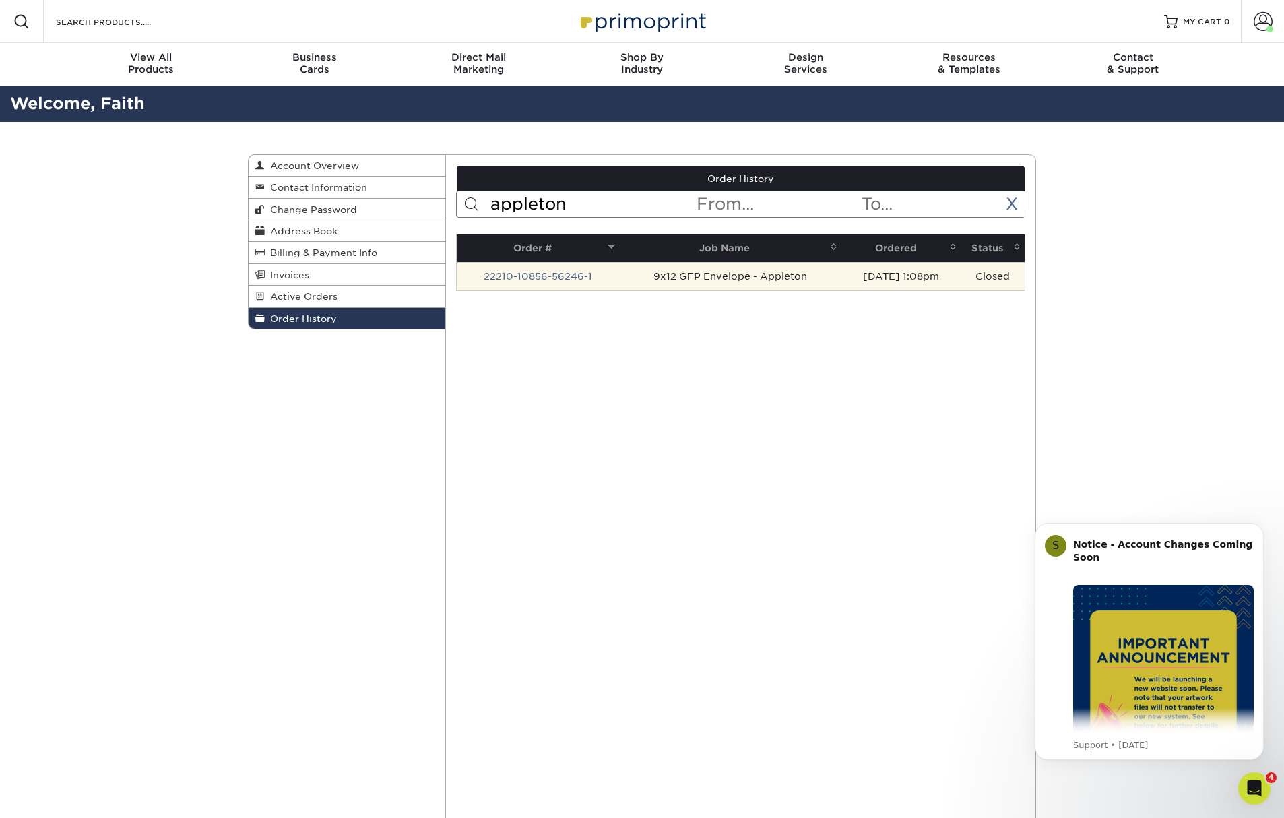
click at [794, 282] on td "9x12 GFP Envelope - Appleton" at bounding box center [730, 276] width 222 height 28
click at [738, 277] on td "9x12 GFP Envelope - Appleton" at bounding box center [730, 276] width 222 height 28
click at [553, 277] on link "22210-10856-56246-1" at bounding box center [538, 276] width 108 height 11
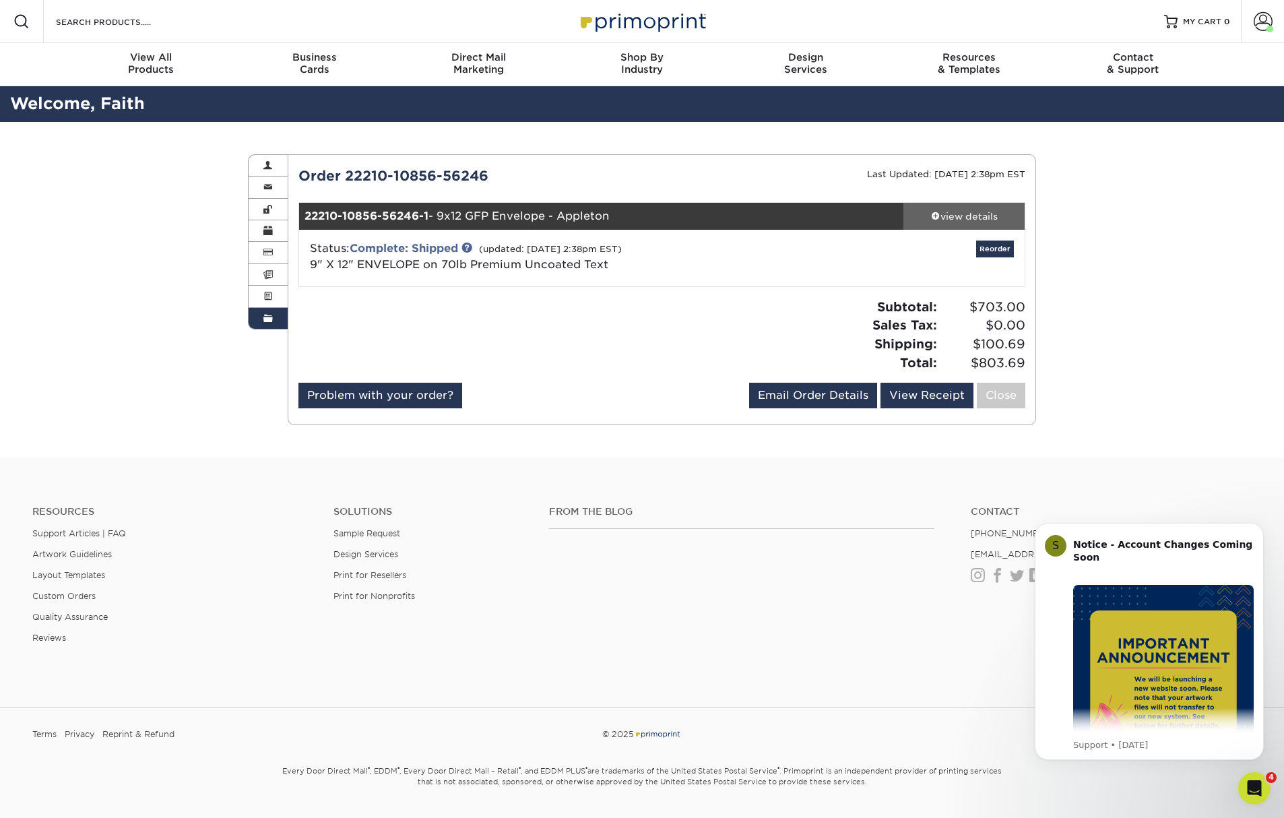
click at [970, 220] on div "view details" at bounding box center [963, 215] width 121 height 13
